Goal: Contribute content: Add original content to the website for others to see

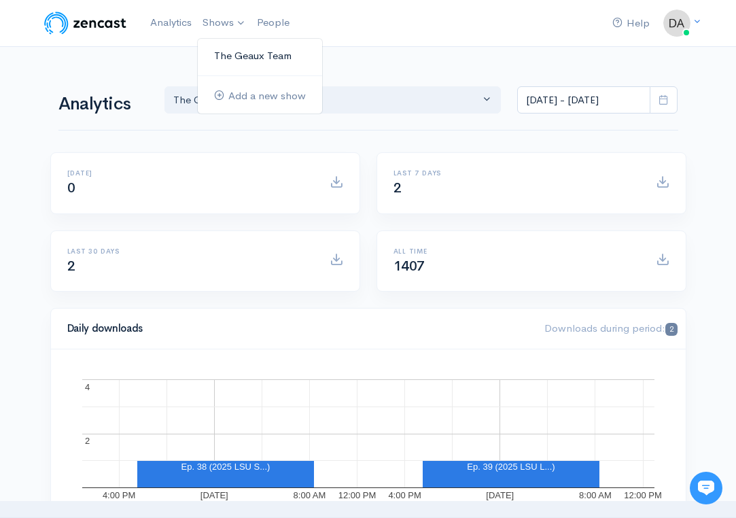
click at [228, 61] on link "The Geaux Team" at bounding box center [260, 56] width 124 height 24
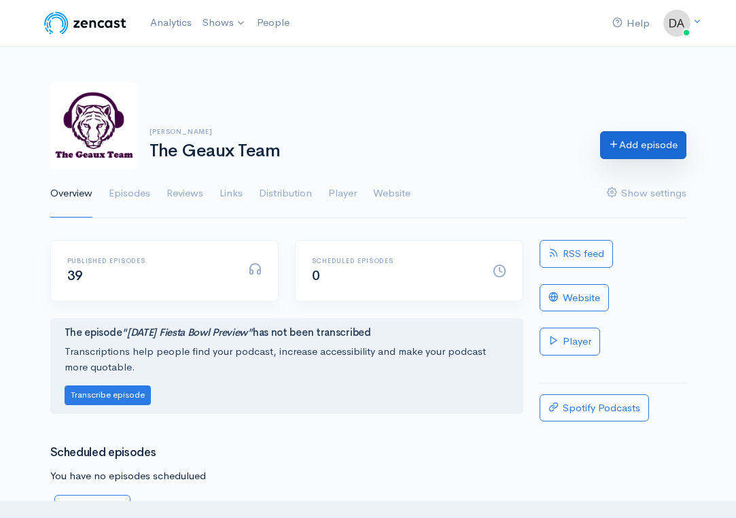
click at [643, 151] on link "Add episode" at bounding box center [643, 145] width 86 height 28
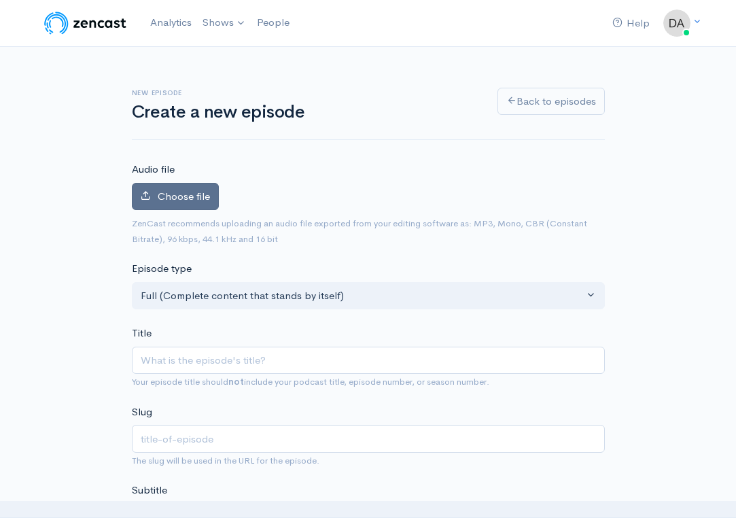
click at [176, 183] on label "Choose file" at bounding box center [175, 197] width 87 height 28
click at [0, 0] on input "Choose file" at bounding box center [0, 0] width 0 height 0
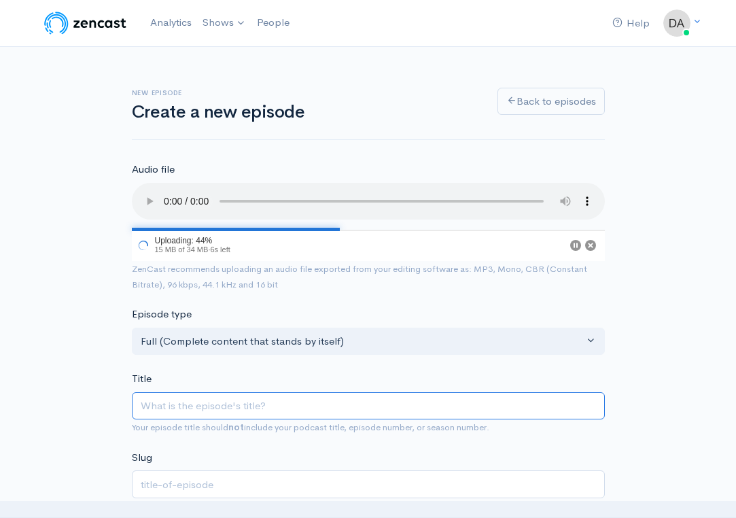
click at [328, 392] on input "Title" at bounding box center [368, 406] width 473 height 28
type input "L"
type input "l"
type input "LS"
type input "ls"
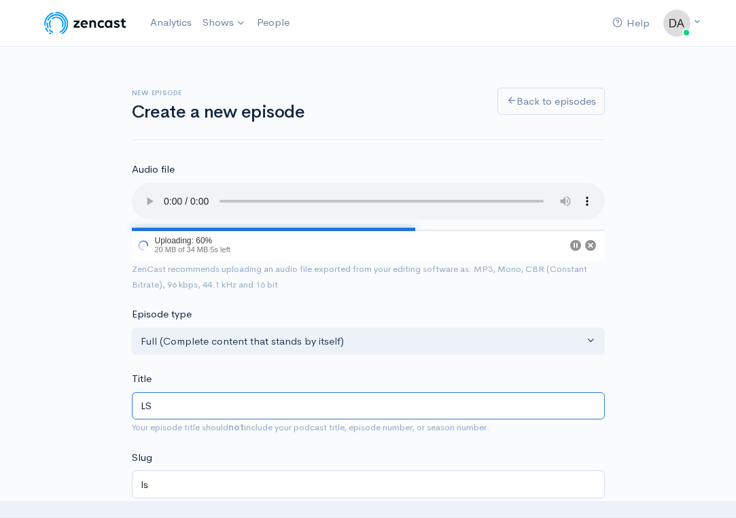
type input "LSY"
type input "lsy"
type input "LS"
type input "ls"
type input "L"
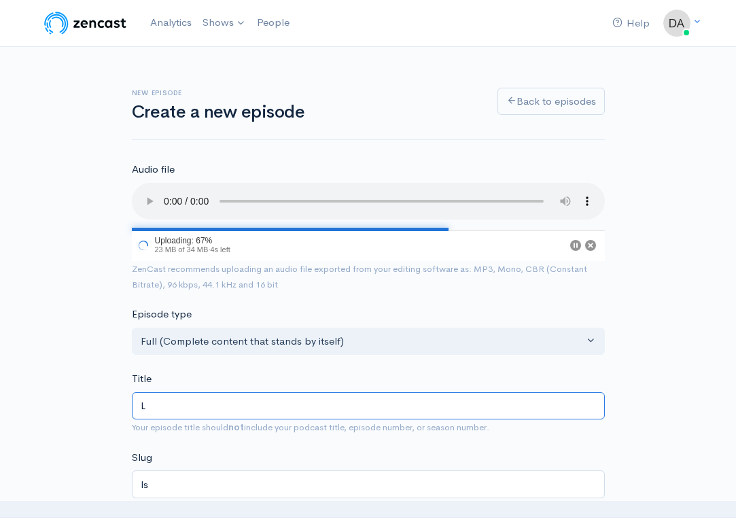
type input "l"
type input "2"
type input "20"
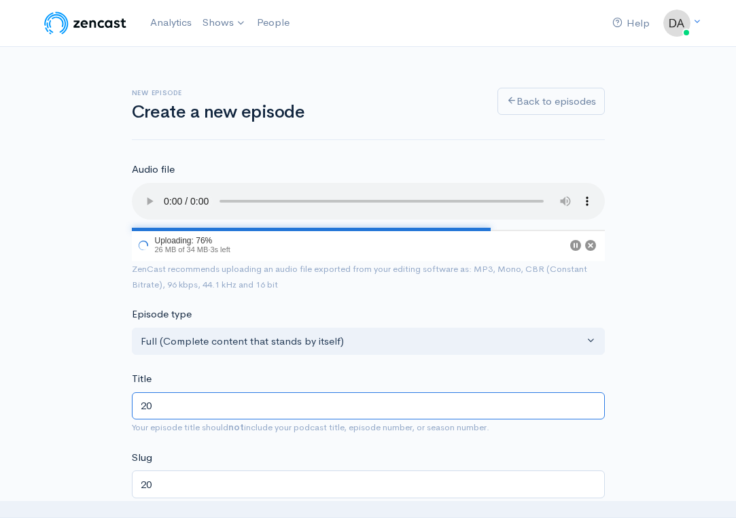
type input "202"
type input "2025"
type input "2025 L"
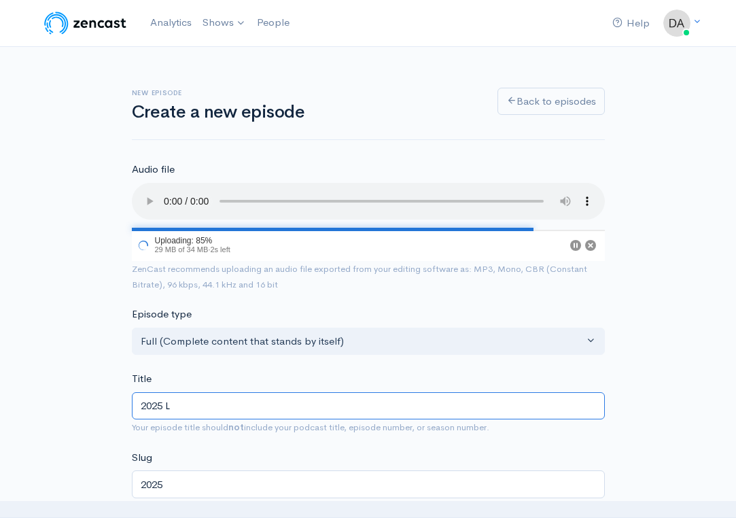
type input "2025-l"
type input "2025 LS"
type input "2025-ls"
type input "2025 LSU"
type input "2025-lsu"
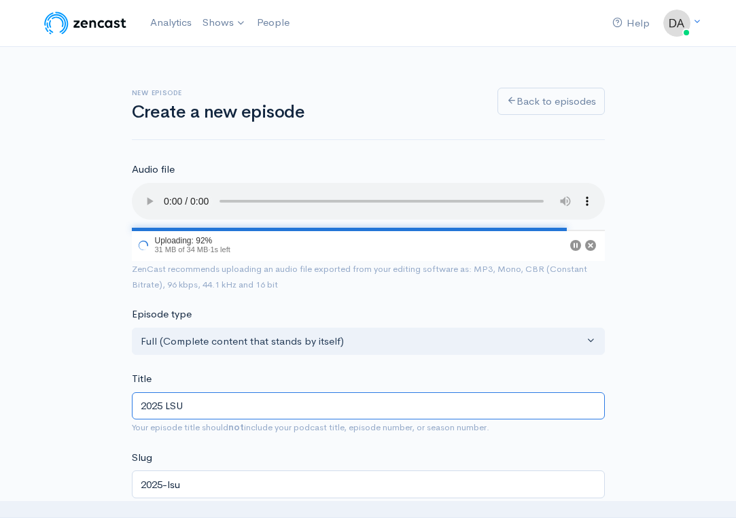
type input "2025 LSU D"
type input "2025-lsu-d"
type input "2025 LSU De"
type input "2025-lsu-de"
type input "2025 LSU Def"
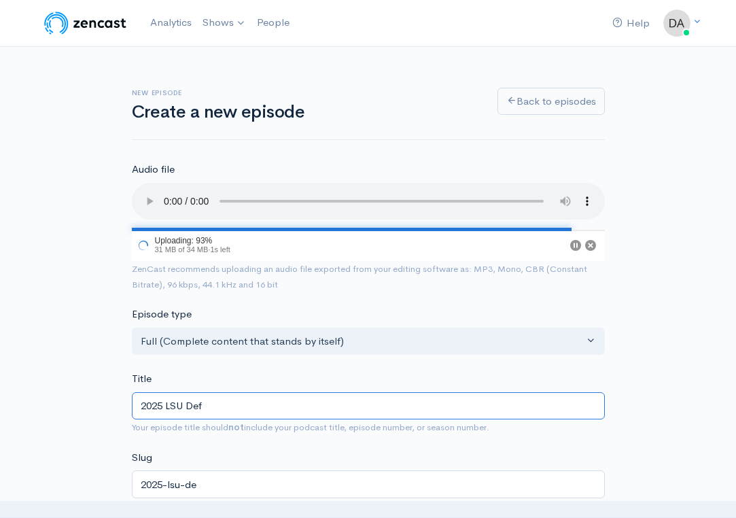
type input "2025-lsu-def"
type input "2025 LSU Defensive"
type input "2025-lsu-defensive"
type input "2025 LSU Defensive L"
type input "2025-lsu-defensive-l"
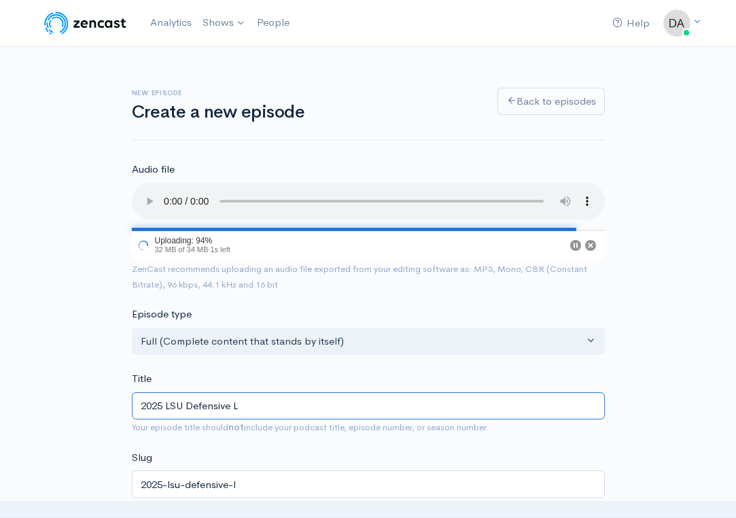
type input "2025 LSU Defensive Li"
type input "2025-lsu-defensive-li"
type input "2025 LSU Defensive Lin"
type input "2025-lsu-defensive-lin"
type input "2025 LSU Defensive Line"
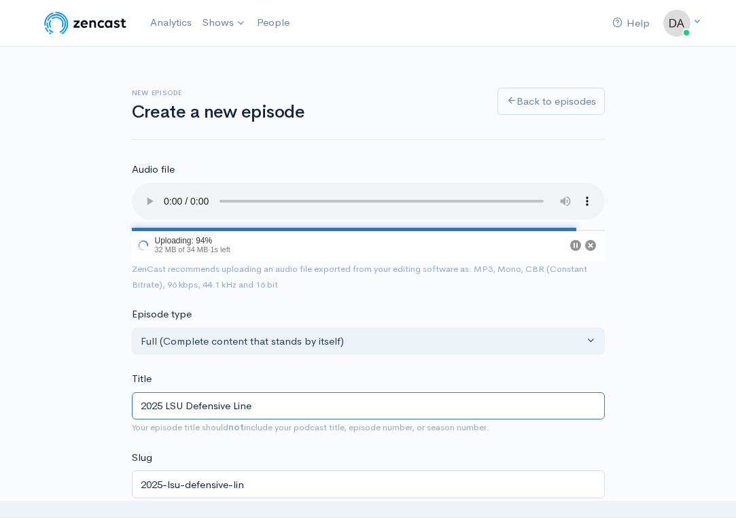
type input "2025-lsu-defensive-line"
type input "2025 LSU Defensive Line P"
type input "2025-lsu-defensive-line-p"
type input "2025 LSU Defensive Line Pr"
type input "2025-lsu-defensive-line-pr"
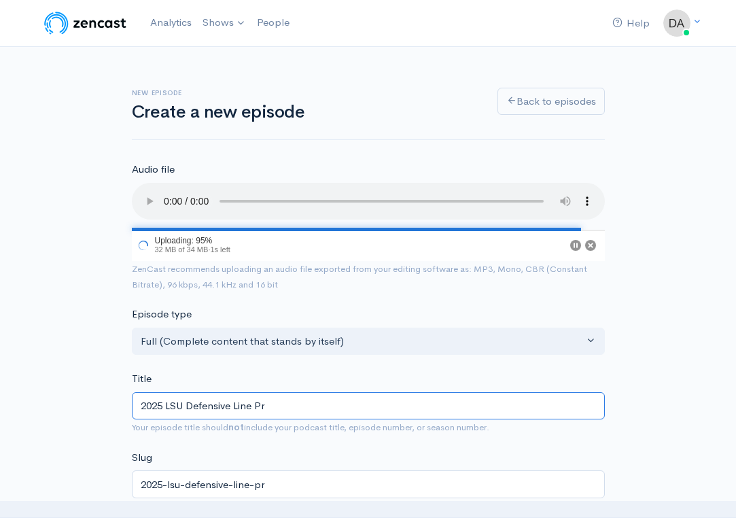
type input "2025 LSU Defensive Line Pre"
type input "2025-lsu-defensive-line-pre"
type input "2025 LSU Defensive Line Prev"
type input "2025-lsu-defensive-line-prev"
type input "2025 LSU Defensive Line Previ"
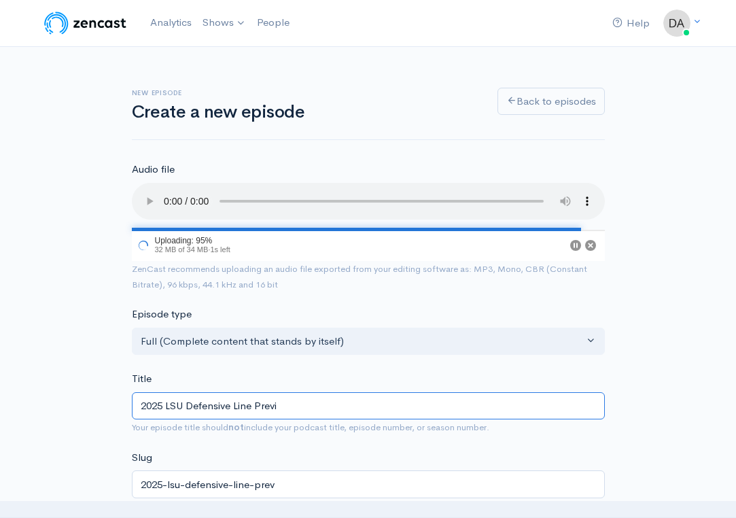
type input "2025-lsu-defensive-line-previ"
type input "2025 LSU Defensive Line Previe"
type input "2025-lsu-defensive-line-previe"
type input "2025 LSU Defensive Line Preview"
type input "2025-lsu-defensive-line-preview"
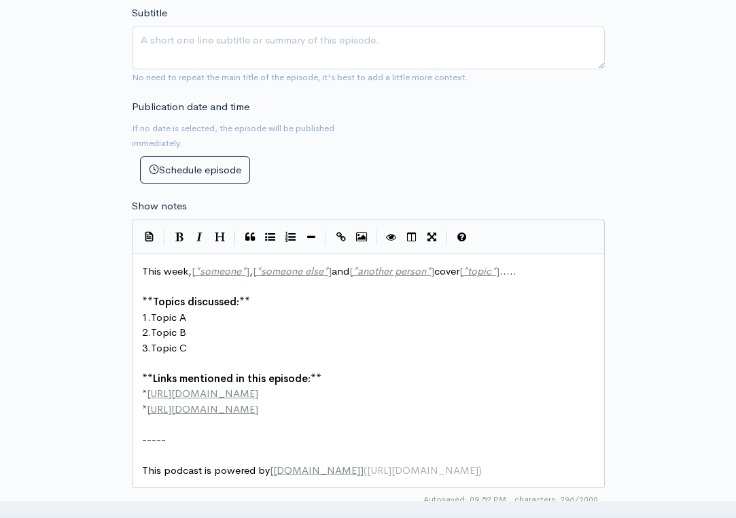
scroll to position [522, 0]
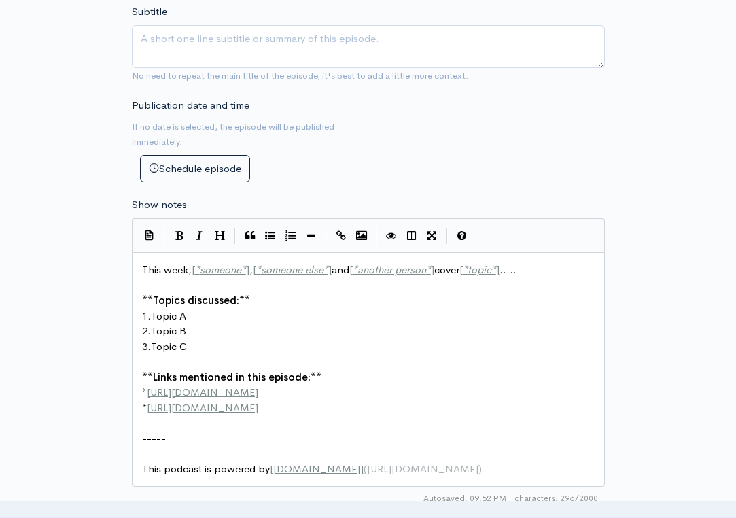
type input "2025 LSU Defensive Line Preview"
type textarea "This week, [*someone*], [*someone else*] and [*another person*] cover [*topic*]…"
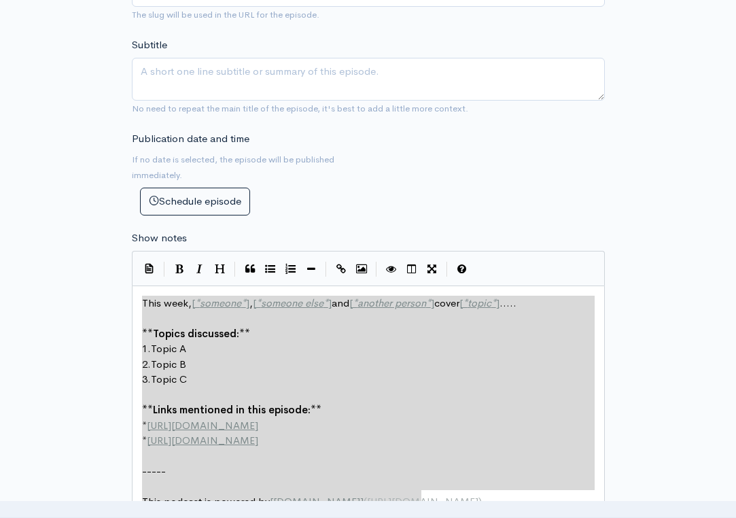
drag, startPoint x: 432, startPoint y: 441, endPoint x: 110, endPoint y: 227, distance: 386.3
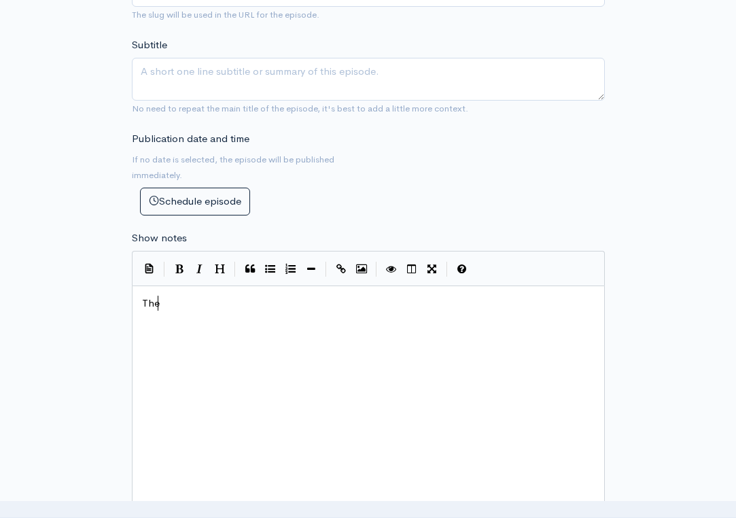
scroll to position [0, 19]
type textarea "The g"
type textarea "gea"
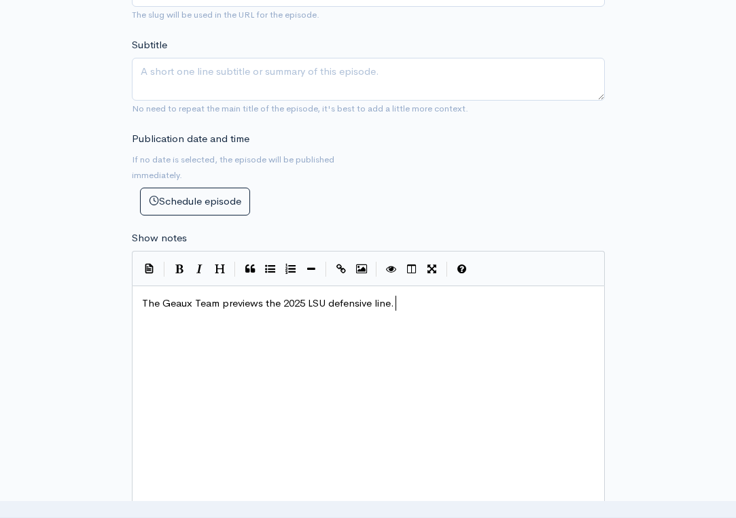
type textarea "Geaux Team previews the 2025 LSU defensive line. T"
type textarea "Bernard F"
type textarea "Goodin, K"
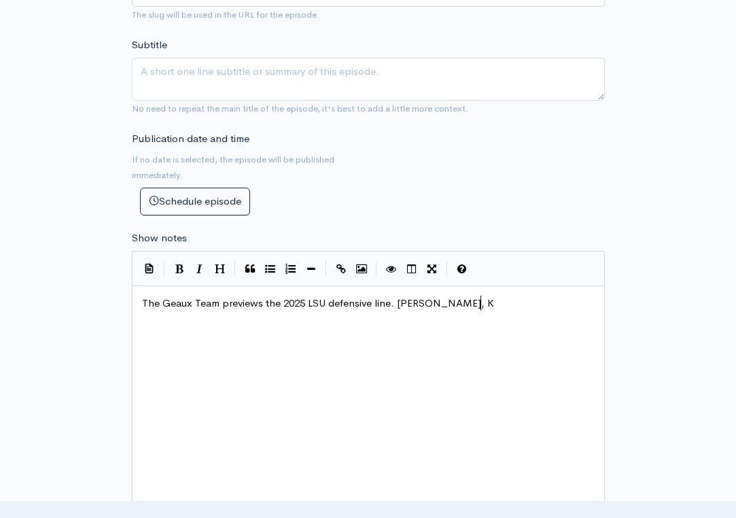
scroll to position [0, 47]
type textarea "Ahmad breau=="
type textarea "Breaux, Di"
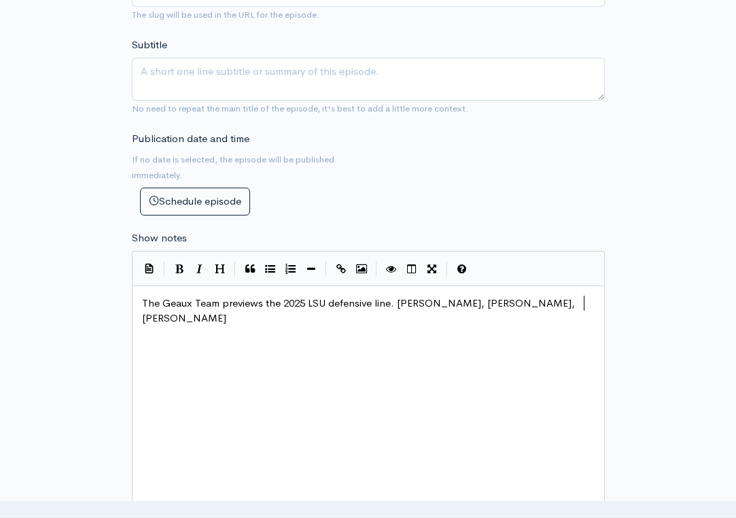
type textarea "ominich"
type textarea "k w"
type textarea "m"
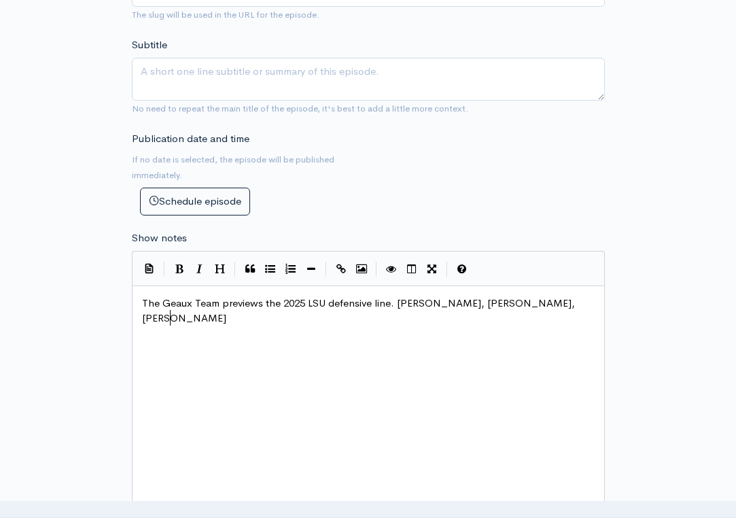
type textarea "Mckine"
type textarea "Kinll"
type textarea "ey, Jacobian Guillory, shin"
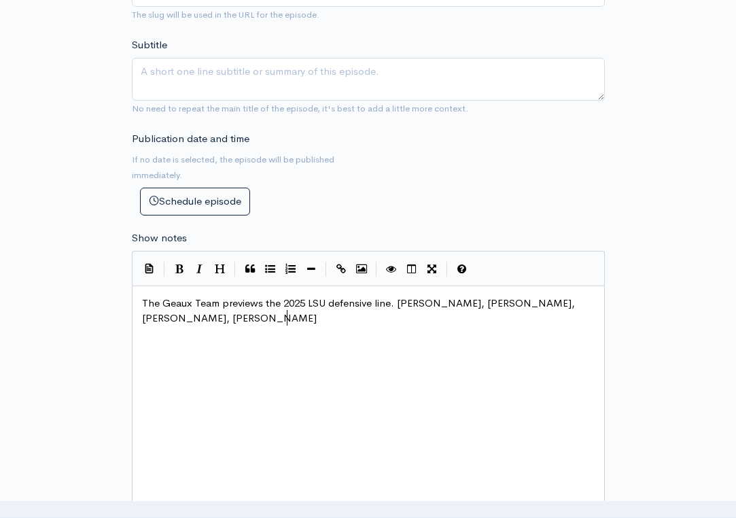
scroll to position [0, 118]
type textarea "Sjo"
type textarea "hoi"
type textarea "ne Washington, Patrick peyr"
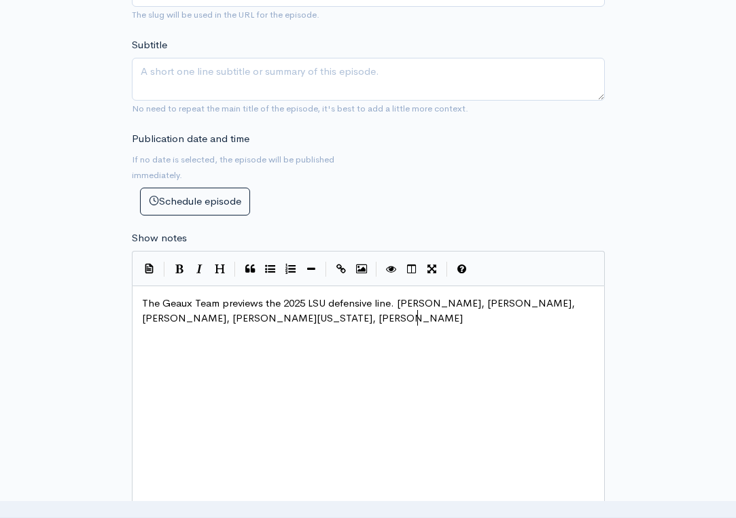
scroll to position [0, 128]
type textarea "Peyton, Jackn"
type textarea "Pyburn, Jimari Butler, Gabe rEILKF"
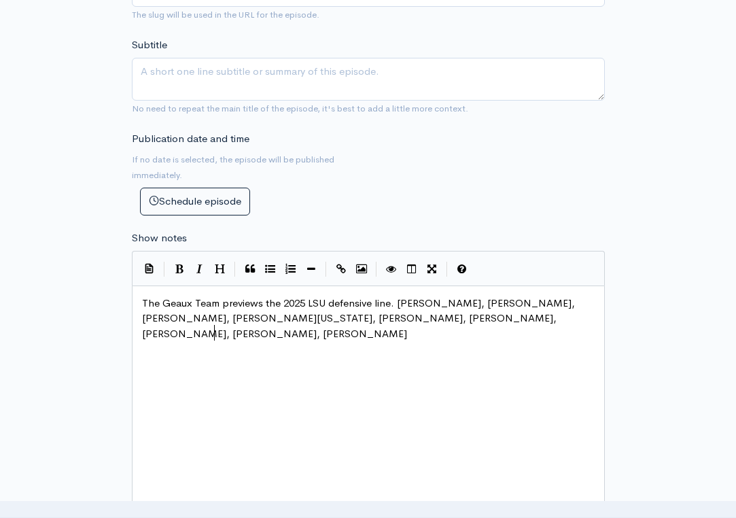
type textarea "Reilford, Kolaj co"
type textarea "Cobbins, dyla"
type textarea "Dylan Carpenter"
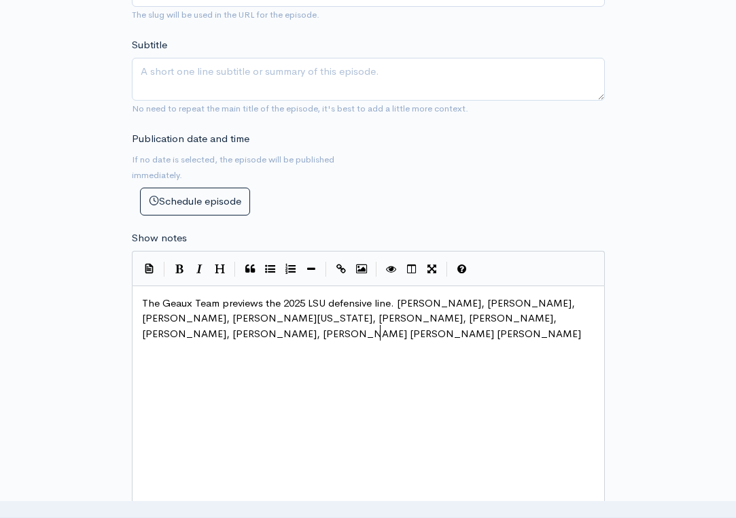
scroll to position [0, 58]
type textarea ", CJ Jackson, Dan"
type textarea "mien Shaklin, Zion Willaims"
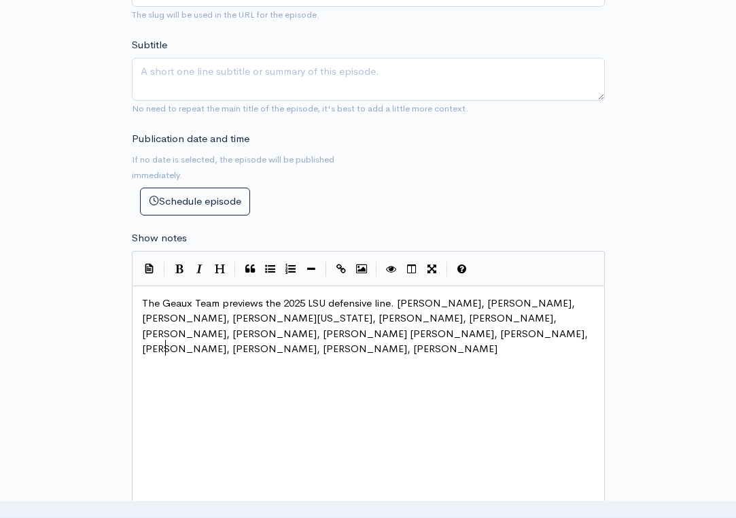
scroll to position [0, 97]
type textarea "iams, Brandon Brown, wA"
type textarea "Walter Mathis."
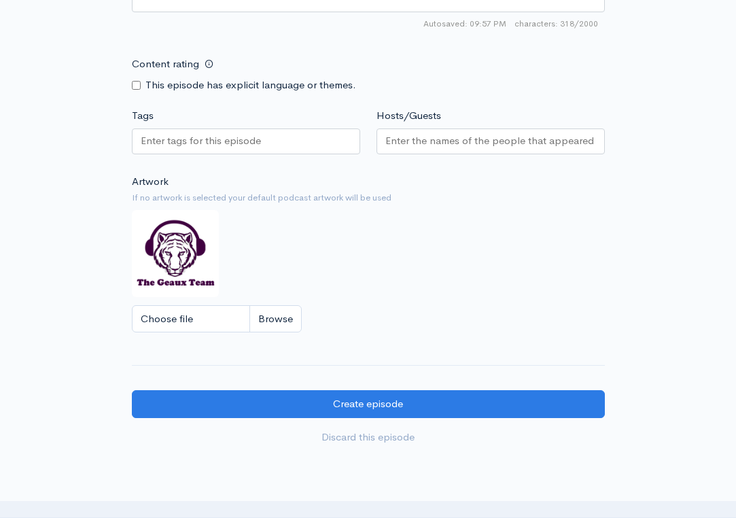
scroll to position [1015, 0]
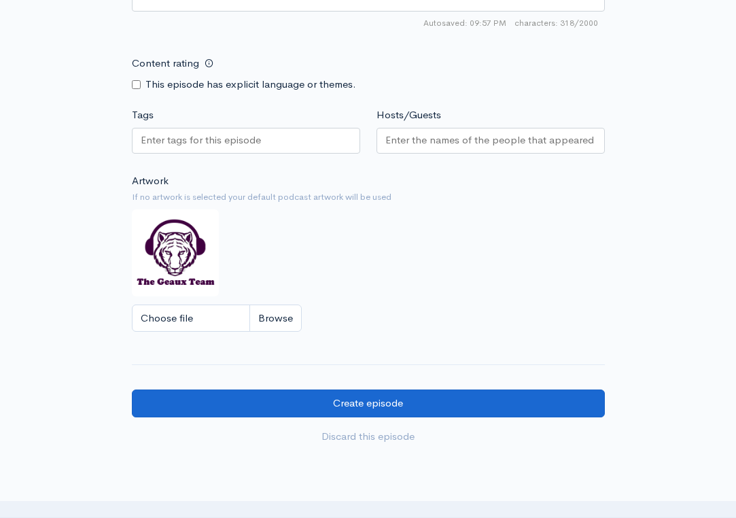
type textarea ", Sydir Mitchell."
click at [413, 390] on input "Create episode" at bounding box center [368, 404] width 473 height 28
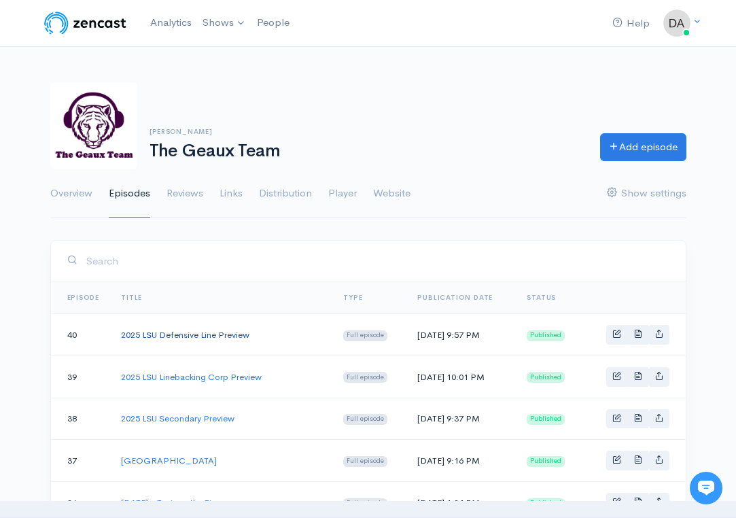
click at [247, 335] on link "2025 LSU Defensive Line Preview" at bounding box center [185, 335] width 128 height 12
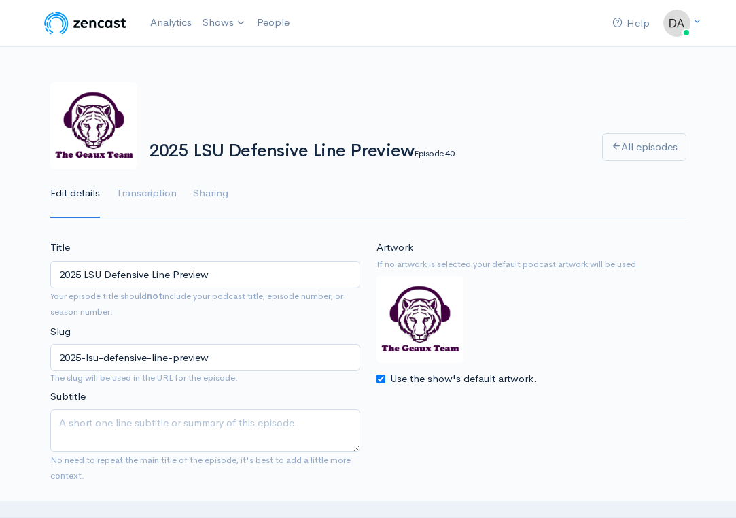
click at [243, 269] on input "2025 LSU Defensive Line Preview" at bounding box center [205, 275] width 310 height 28
click at [252, 279] on input "Title" at bounding box center [205, 275] width 310 height 28
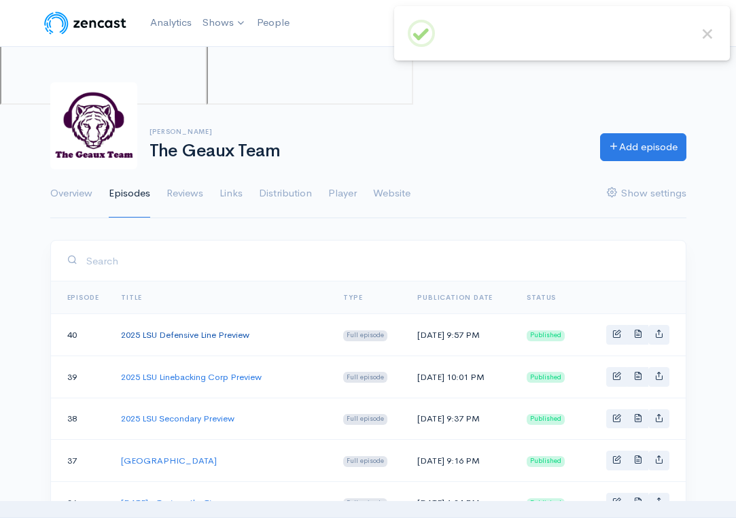
click at [225, 334] on link "2025 LSU Defensive Line Preview" at bounding box center [185, 335] width 128 height 12
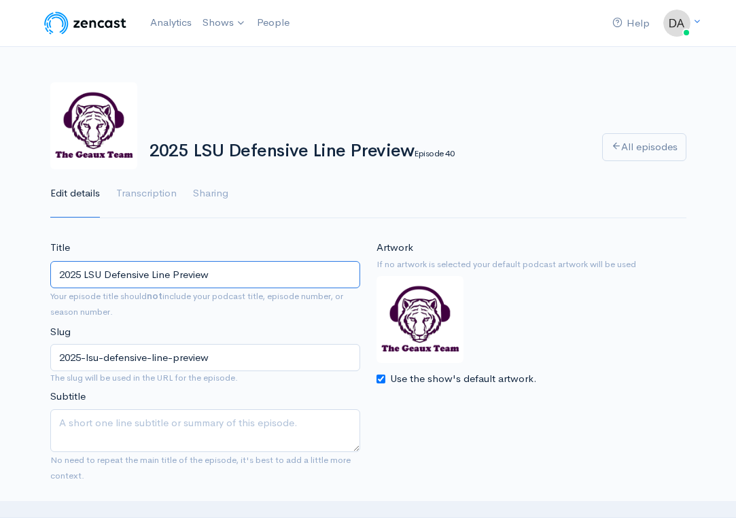
click at [260, 266] on input "2025 LSU Defensive Line Preview" at bounding box center [205, 275] width 310 height 28
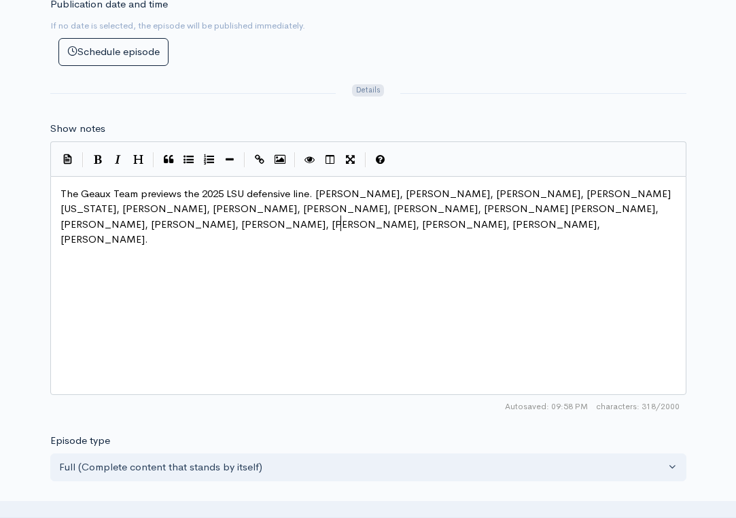
scroll to position [7, 0]
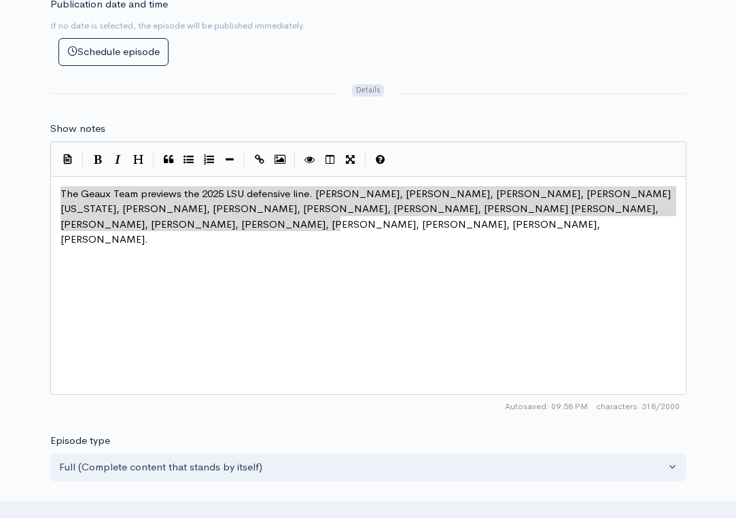
drag, startPoint x: 364, startPoint y: 227, endPoint x: 224, endPoint y: 152, distance: 158.8
click at [224, 152] on div "| | | | | The Geaux Team previews the 2025 LSU defensive line. [PERSON_NAME], […" at bounding box center [368, 279] width 636 height 277
type textarea "The Geaux Team previews the 2025 LSU defensive line. [PERSON_NAME], [PERSON_NAM…"
